Goal: Task Accomplishment & Management: Complete application form

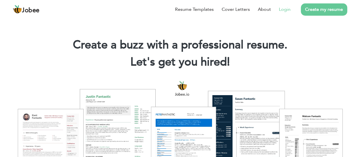
click at [286, 10] on link "Login" at bounding box center [285, 9] width 12 height 7
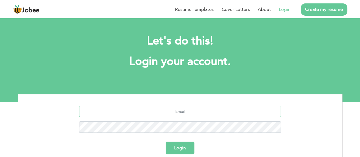
click at [183, 109] on input "text" at bounding box center [180, 111] width 202 height 11
type input "hasnainpak3@gmail.com"
click at [185, 142] on button "Login" at bounding box center [180, 147] width 29 height 13
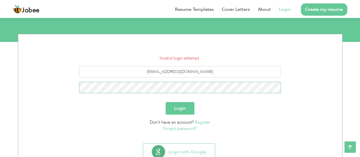
scroll to position [79, 0]
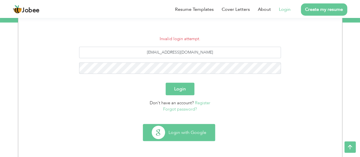
click at [191, 135] on button "Login with Google" at bounding box center [179, 132] width 72 height 17
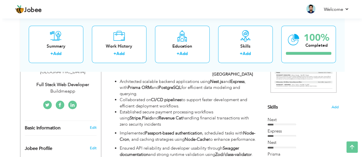
scroll to position [114, 0]
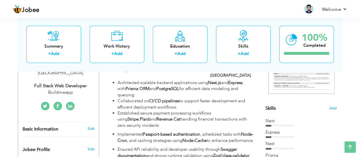
click at [327, 106] on div "Skills Add" at bounding box center [301, 52] width 71 height 118
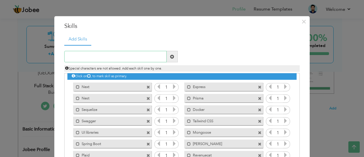
scroll to position [0, 0]
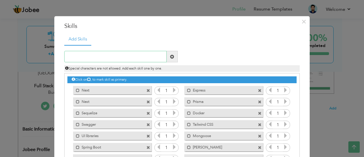
click at [137, 54] on input "text" at bounding box center [115, 56] width 102 height 11
type input "Angular"
click at [171, 57] on span at bounding box center [172, 56] width 4 height 4
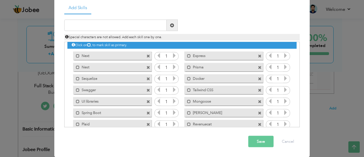
scroll to position [35, 0]
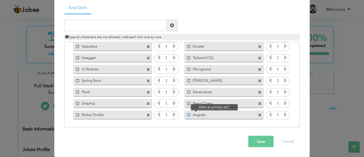
click at [187, 113] on span at bounding box center [189, 115] width 4 height 4
click at [188, 113] on span at bounding box center [190, 115] width 4 height 4
drag, startPoint x: 198, startPoint y: 113, endPoint x: 260, endPoint y: 111, distance: 62.4
click at [252, 110] on div "Mark as primary skill. Angular" at bounding box center [223, 114] width 79 height 9
click at [268, 113] on icon at bounding box center [270, 114] width 5 height 5
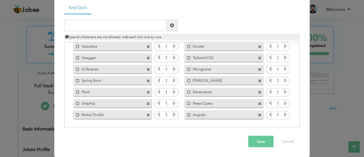
drag, startPoint x: 286, startPoint y: 118, endPoint x: 284, endPoint y: 116, distance: 3.2
click at [285, 116] on div "Click on , to mark skill as primary. Mark as primary skill. Next 1 Express 1 Ne…" at bounding box center [181, 63] width 229 height 113
click at [283, 115] on icon at bounding box center [285, 114] width 5 height 5
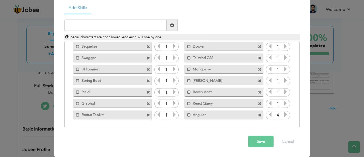
click at [283, 115] on icon at bounding box center [285, 114] width 5 height 5
click at [235, 116] on label "Angular" at bounding box center [219, 113] width 57 height 7
click at [235, 116] on label "Angular" at bounding box center [220, 113] width 57 height 7
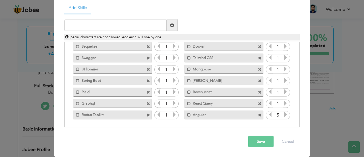
click at [235, 116] on label "Angular" at bounding box center [219, 113] width 57 height 7
click at [235, 116] on label "Angular" at bounding box center [220, 113] width 57 height 7
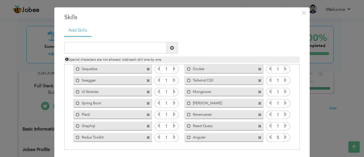
scroll to position [9, 0]
drag, startPoint x: 101, startPoint y: 61, endPoint x: 127, endPoint y: 59, distance: 26.0
click at [127, 59] on span "Special characters are not allowed. Add each skill one by one." at bounding box center [113, 59] width 97 height 5
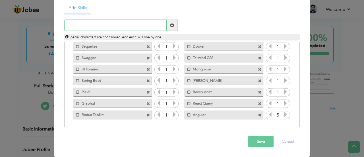
click at [119, 26] on input "text" at bounding box center [115, 25] width 102 height 11
type input "T"
type input "tRPC"
click at [170, 28] on span at bounding box center [172, 25] width 11 height 11
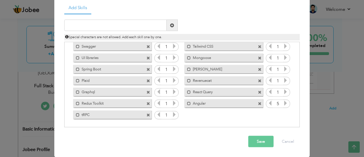
click at [237, 104] on label "Angular" at bounding box center [219, 102] width 57 height 7
click at [237, 104] on label "Angular" at bounding box center [220, 102] width 57 height 7
drag, startPoint x: 237, startPoint y: 104, endPoint x: 164, endPoint y: 87, distance: 74.7
click at [164, 87] on div "Click on , to mark skill as primary. Mark as primary skill. Next 1 Express 1 Ne…" at bounding box center [181, 57] width 229 height 125
click at [147, 102] on span at bounding box center [149, 104] width 4 height 4
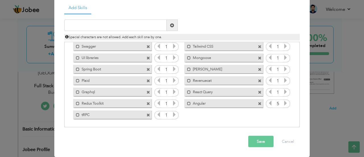
scroll to position [35, 0]
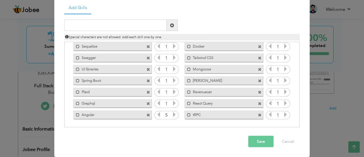
click at [143, 100] on div "Mark as primary skill. Graphql" at bounding box center [112, 103] width 79 height 9
click at [147, 93] on span at bounding box center [149, 92] width 4 height 4
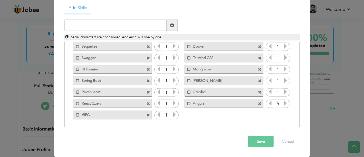
click at [147, 93] on span at bounding box center [149, 92] width 4 height 4
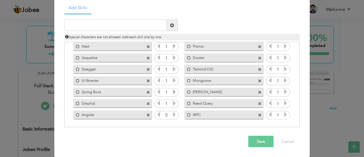
click at [147, 93] on span at bounding box center [149, 92] width 4 height 4
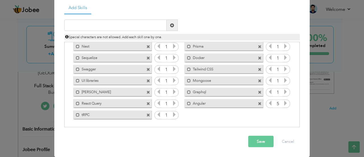
click at [147, 93] on span at bounding box center [149, 92] width 4 height 4
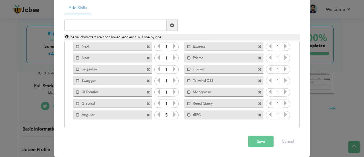
click at [147, 93] on span at bounding box center [149, 92] width 4 height 4
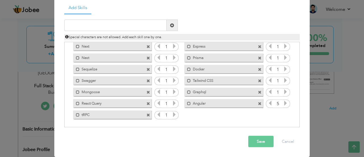
click at [147, 93] on span at bounding box center [149, 92] width 4 height 4
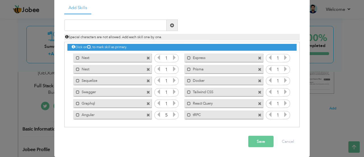
click at [147, 93] on span at bounding box center [149, 92] width 4 height 4
click at [258, 93] on span at bounding box center [260, 92] width 4 height 4
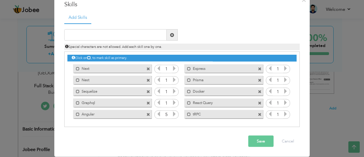
scroll to position [0, 0]
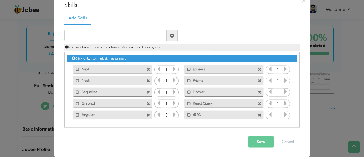
click at [147, 93] on span at bounding box center [149, 92] width 4 height 4
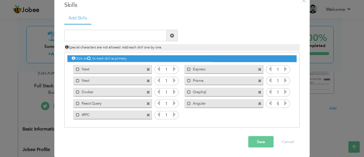
click at [147, 93] on span at bounding box center [149, 92] width 4 height 4
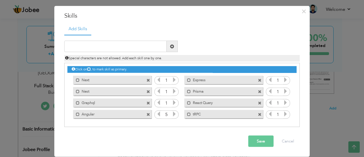
scroll to position [10, 0]
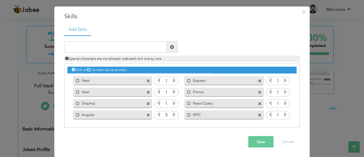
click at [147, 93] on span at bounding box center [149, 92] width 4 height 4
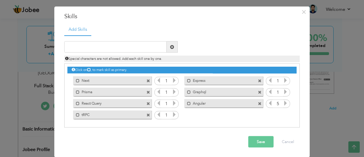
click at [147, 93] on span at bounding box center [149, 92] width 4 height 4
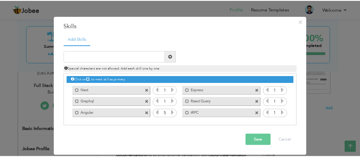
scroll to position [0, 0]
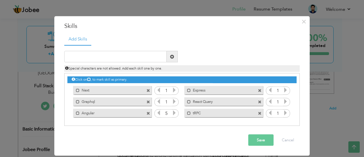
click at [146, 93] on div "Mark as primary skill. Next" at bounding box center [112, 90] width 79 height 9
click at [148, 91] on span at bounding box center [149, 91] width 4 height 4
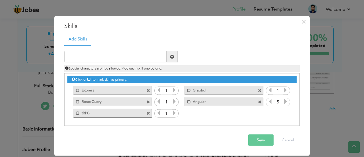
click at [148, 91] on span at bounding box center [149, 91] width 4 height 4
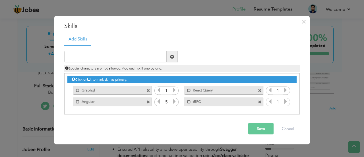
click at [148, 91] on span at bounding box center [149, 91] width 4 height 4
click at [258, 91] on span at bounding box center [260, 91] width 4 height 4
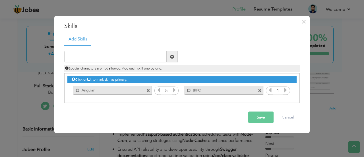
click at [148, 91] on span at bounding box center [149, 91] width 4 height 4
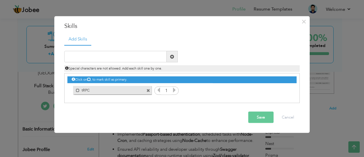
click at [148, 91] on span at bounding box center [149, 91] width 4 height 4
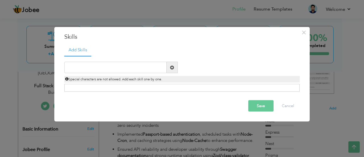
click at [264, 102] on button "Save" at bounding box center [261, 105] width 25 height 11
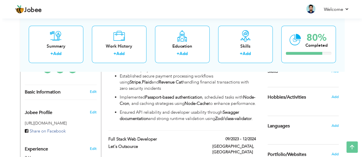
scroll to position [115, 0]
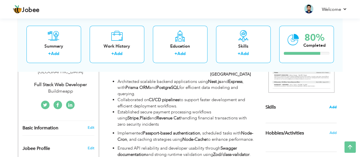
click at [333, 105] on span "Add" at bounding box center [332, 106] width 7 height 5
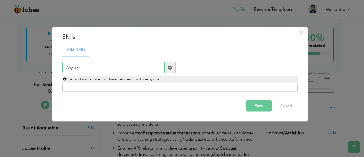
type input "Angular"
click at [171, 64] on span at bounding box center [170, 67] width 11 height 11
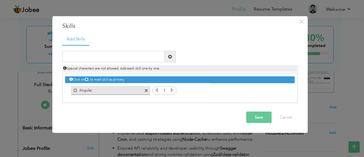
click at [135, 62] on div "Special characters are not allowed. Add each skill one by one." at bounding box center [180, 66] width 244 height 9
click at [138, 54] on input "text" at bounding box center [113, 56] width 102 height 11
type input "Next"
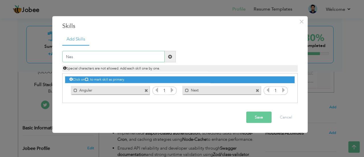
type input "Nest"
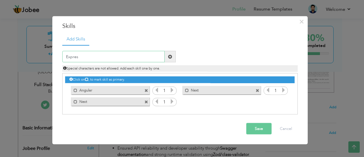
type input "Express"
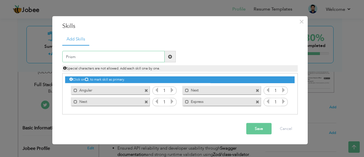
type input "Prisma"
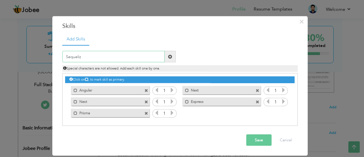
type input "Sequelize"
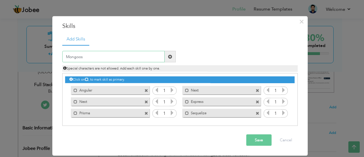
type input "Mongoose"
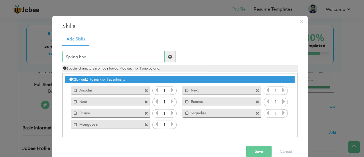
type input "Spring boo"
paste input "Spring Boot"
type input "Spring Boot"
click at [168, 57] on span at bounding box center [170, 56] width 4 height 4
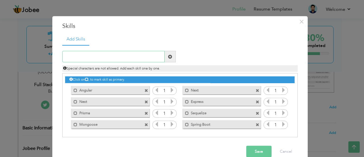
click at [104, 54] on input "text" at bounding box center [113, 56] width 102 height 11
type input "tRPC"
click at [171, 54] on span at bounding box center [170, 56] width 11 height 11
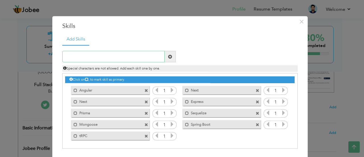
click at [124, 52] on input "text" at bounding box center [113, 56] width 102 height 11
type input "Graphql"
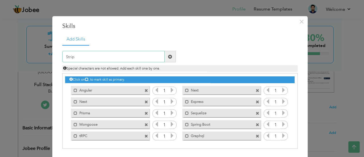
type input "Stripe"
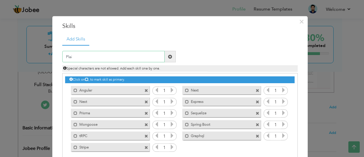
type input "Plaid"
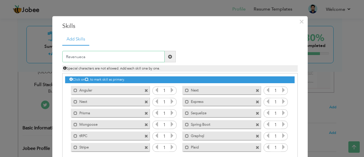
type input "Revenuecat"
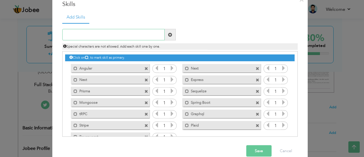
scroll to position [22, 0]
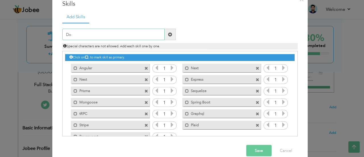
type input "D"
type input "Ui Libraries"
click at [170, 29] on span at bounding box center [170, 34] width 11 height 11
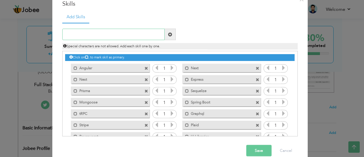
click at [115, 34] on input "text" at bounding box center [113, 34] width 102 height 11
type input "Redux Toolkit"
click at [167, 37] on span at bounding box center [170, 34] width 11 height 11
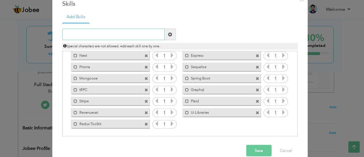
click at [91, 36] on input "text" at bounding box center [113, 34] width 102 height 11
type input "Tanstack Query"
click at [168, 33] on span at bounding box center [170, 34] width 4 height 4
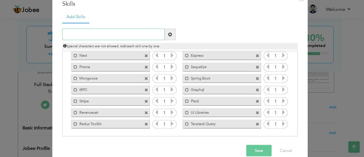
click at [87, 38] on input "text" at bounding box center [113, 34] width 102 height 11
type input "Tailwind CSS"
click at [168, 33] on span at bounding box center [170, 34] width 4 height 4
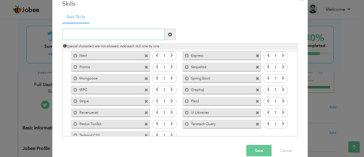
click at [93, 32] on input "text" at bounding box center [113, 34] width 102 height 11
type input "Swagger"
click at [165, 36] on span at bounding box center [170, 34] width 11 height 11
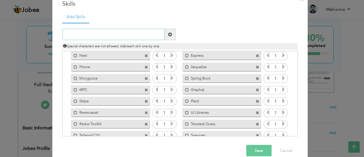
click at [139, 30] on input "text" at bounding box center [113, 34] width 102 height 11
type input "Docker"
click at [172, 35] on span at bounding box center [170, 34] width 11 height 11
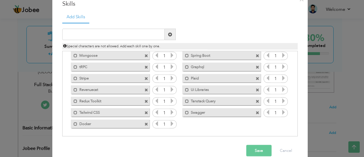
drag, startPoint x: 199, startPoint y: 136, endPoint x: 258, endPoint y: 149, distance: 60.7
click at [258, 149] on div "× Skills Add Skills" at bounding box center [180, 80] width 256 height 172
click at [258, 149] on button "Save" at bounding box center [259, 150] width 25 height 11
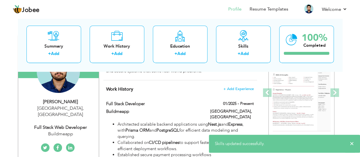
scroll to position [0, 0]
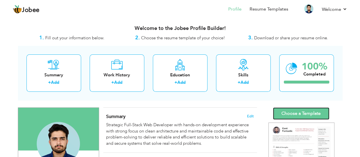
click at [307, 109] on link "Choose a Template" at bounding box center [301, 113] width 56 height 12
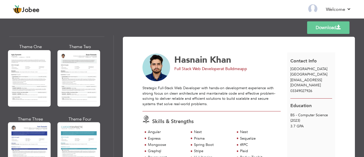
scroll to position [1026, 0]
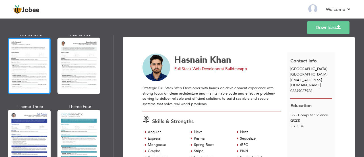
click at [33, 55] on div at bounding box center [29, 66] width 43 height 56
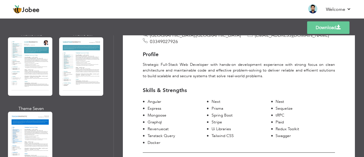
scroll to position [0, 0]
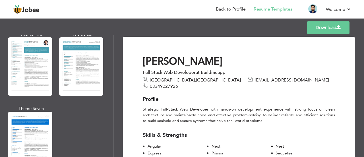
click at [327, 31] on link "Download" at bounding box center [328, 27] width 42 height 13
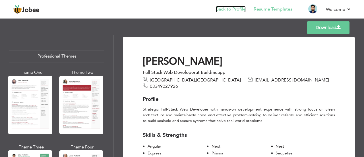
click at [241, 11] on link "Back to Profile" at bounding box center [231, 9] width 30 height 7
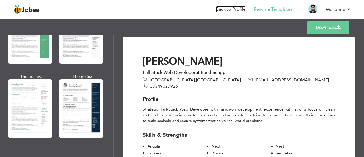
scroll to position [145, 0]
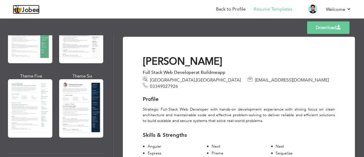
click at [35, 10] on span "Jobee" at bounding box center [31, 10] width 18 height 6
click at [229, 9] on link "Back to Profile" at bounding box center [231, 9] width 30 height 7
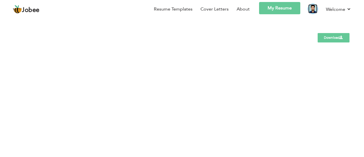
click at [315, 8] on img at bounding box center [313, 8] width 9 height 9
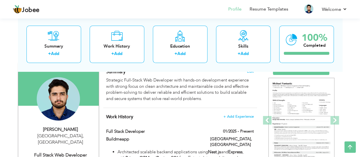
scroll to position [44, 0]
